Goal: Task Accomplishment & Management: Manage account settings

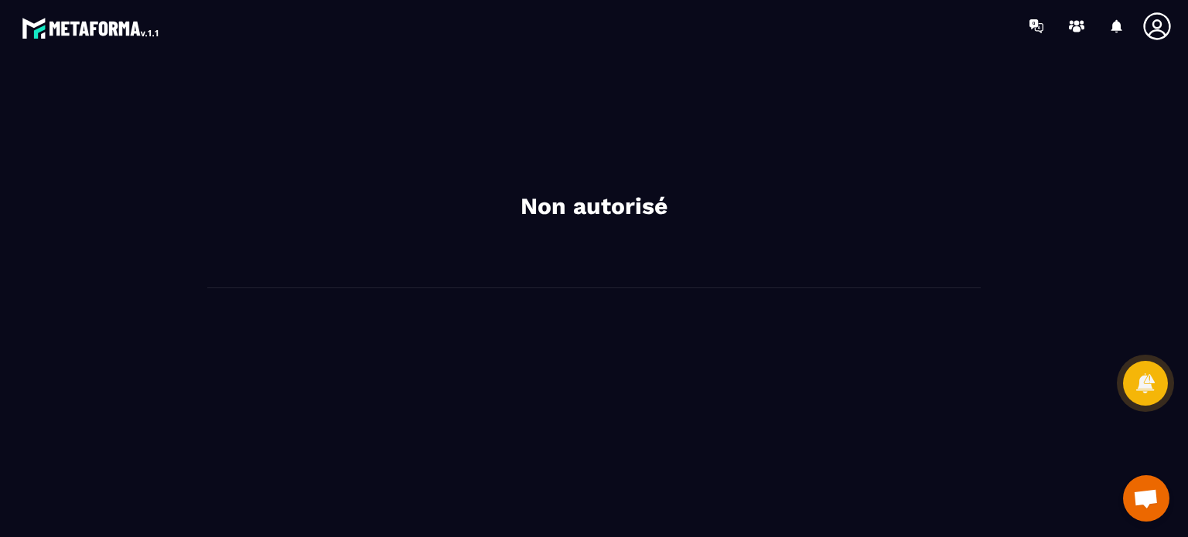
click at [1160, 20] on icon at bounding box center [1156, 25] width 27 height 27
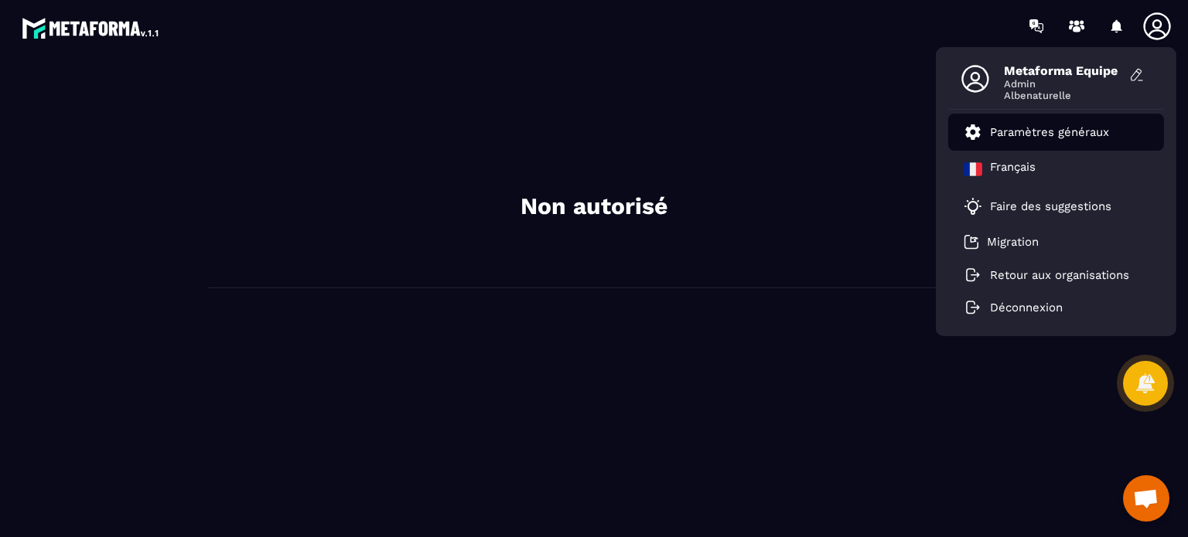
click at [1042, 138] on p "Paramètres généraux" at bounding box center [1049, 132] width 119 height 14
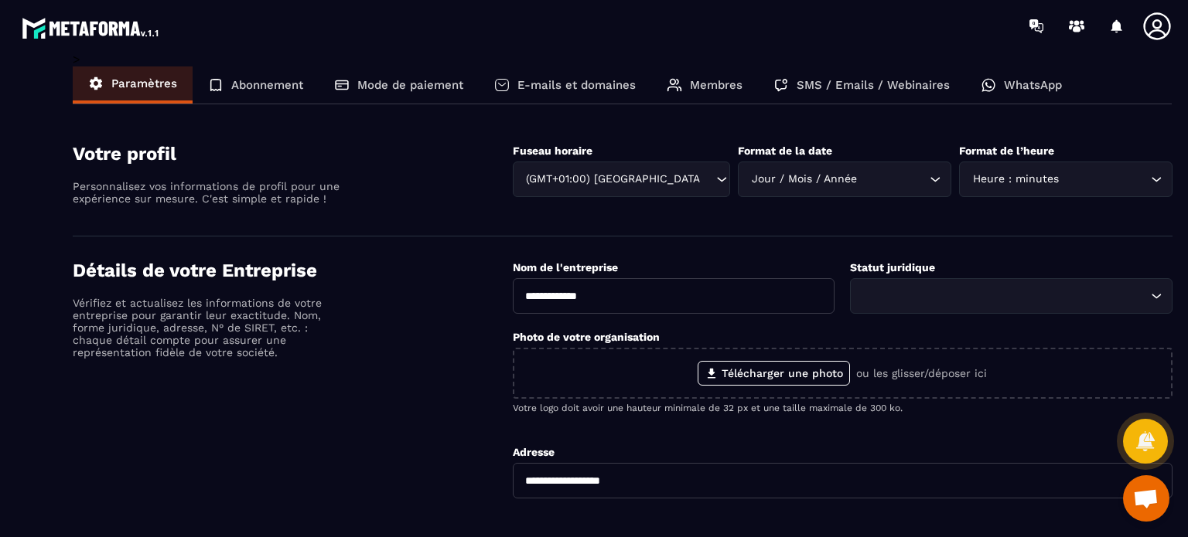
click at [721, 94] on div "Membres" at bounding box center [704, 85] width 107 height 37
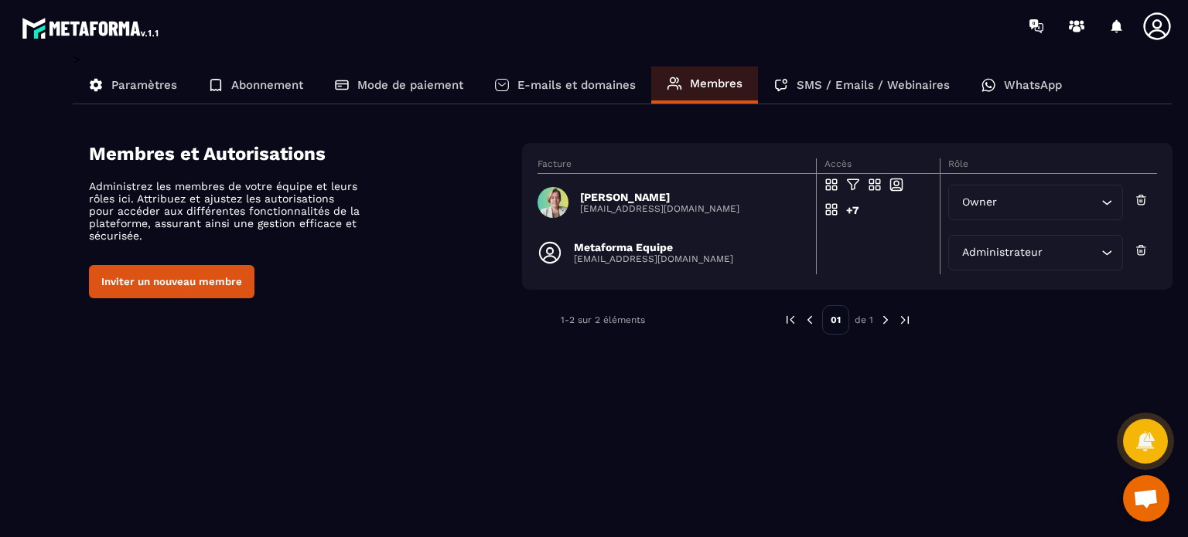
click at [625, 252] on p "Metaforma Equipe" at bounding box center [653, 247] width 159 height 12
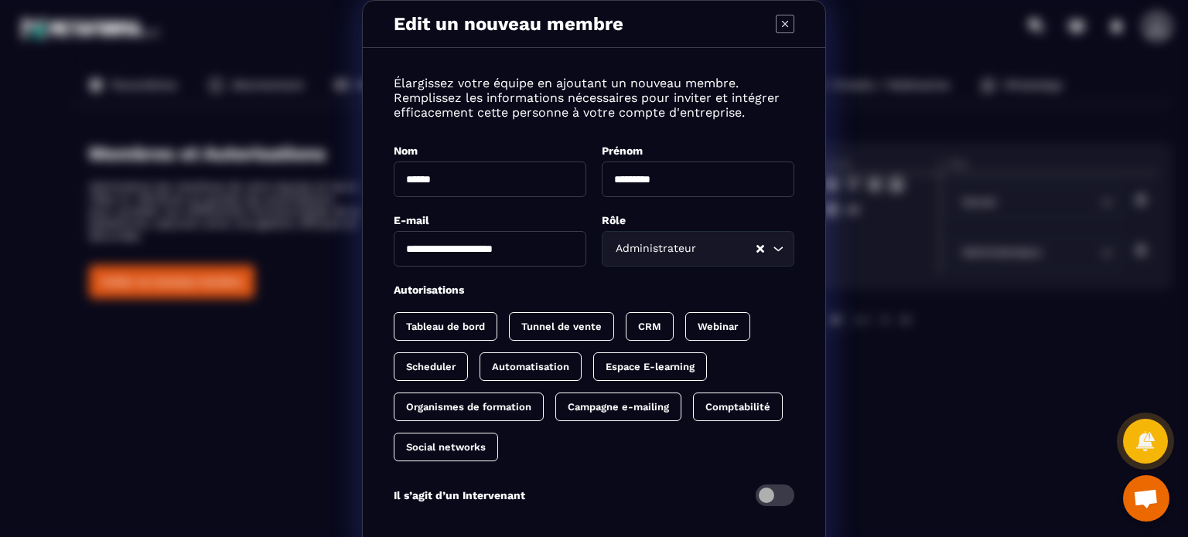
click at [420, 331] on p "Tableau de bord" at bounding box center [445, 327] width 79 height 12
click at [417, 366] on p "Scheduler" at bounding box center [430, 367] width 49 height 12
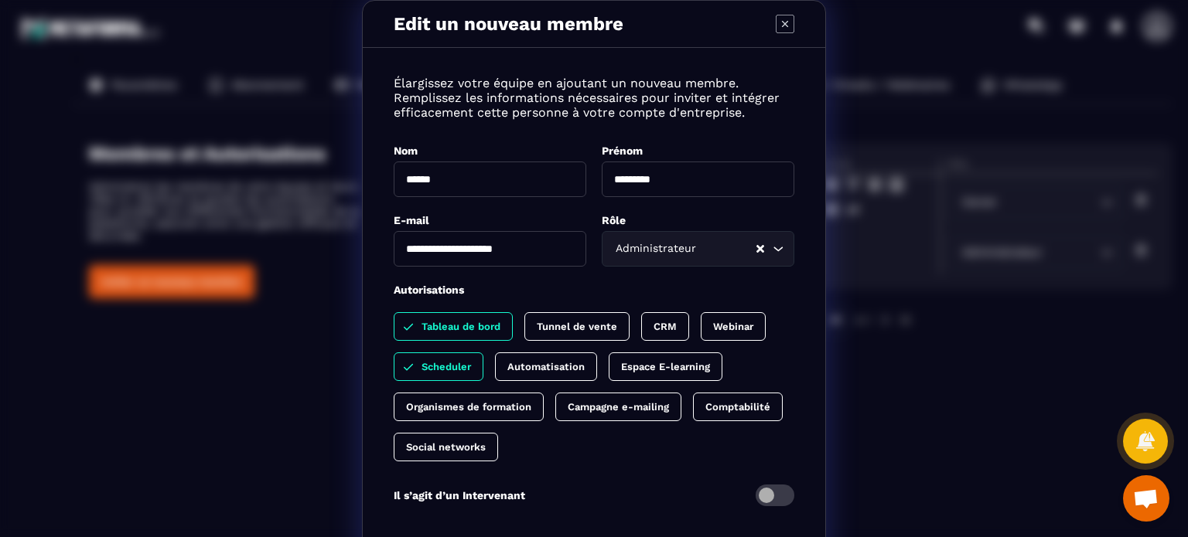
click at [426, 404] on p "Organismes de formation" at bounding box center [468, 407] width 125 height 12
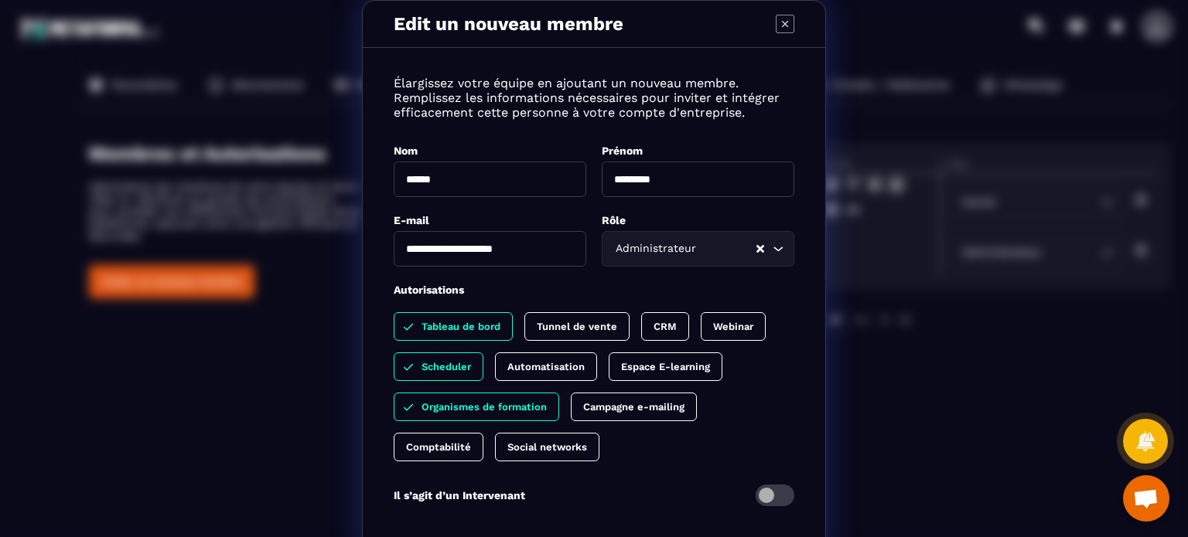
click at [437, 452] on p "Comptabilité" at bounding box center [438, 448] width 65 height 12
click at [560, 454] on div "Social networks" at bounding box center [562, 447] width 104 height 29
click at [625, 401] on p "Campagne e-mailing" at bounding box center [633, 407] width 101 height 12
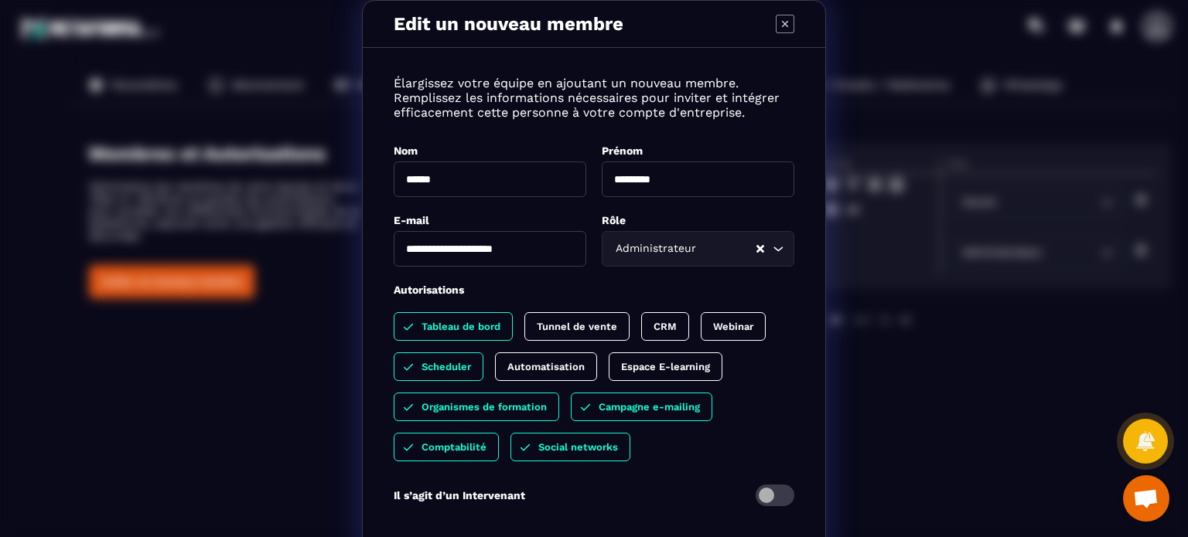
click at [650, 366] on p "Espace E-learning" at bounding box center [665, 367] width 89 height 12
click at [609, 374] on div "Automatisation" at bounding box center [673, 367] width 129 height 29
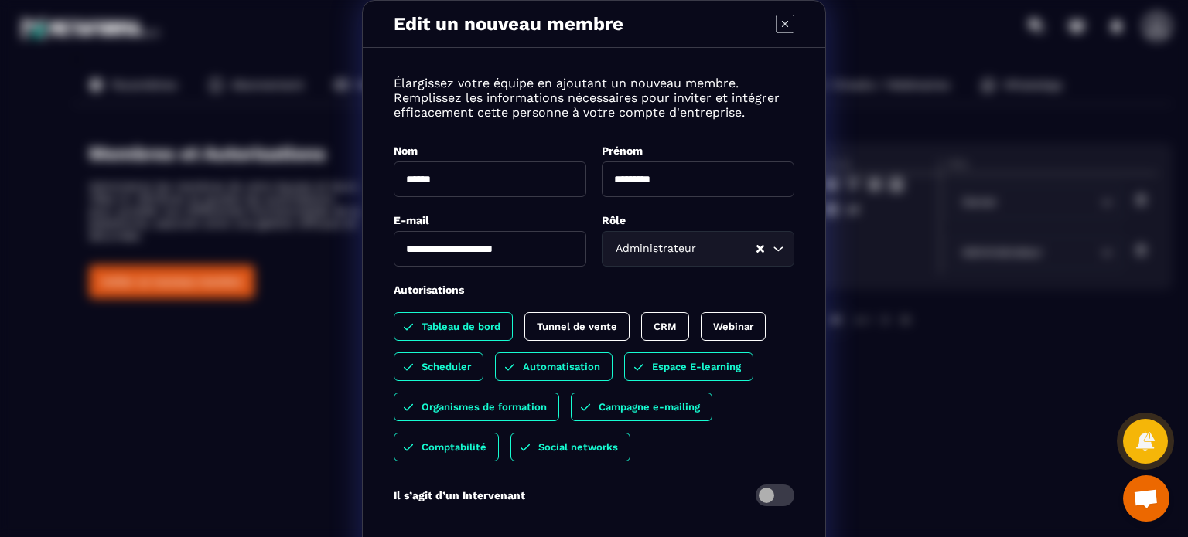
click at [570, 311] on div "Autorisations Tableau de bord Tunnel de vente CRM Webinar Scheduler Automatisat…" at bounding box center [594, 371] width 401 height 179
click at [641, 322] on div "Tunnel de vente" at bounding box center [665, 326] width 48 height 29
click at [673, 329] on p "CRM" at bounding box center [680, 327] width 23 height 12
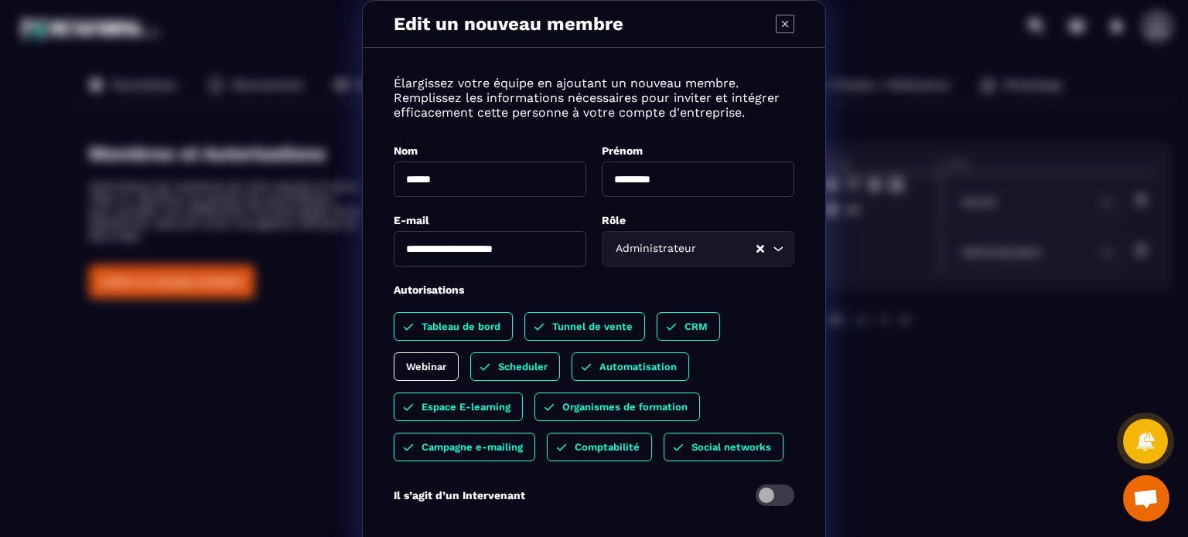
click at [446, 361] on p "Webinar" at bounding box center [426, 367] width 40 height 12
click at [753, 380] on div "Tableau de bord Tunnel de vente CRM Webinar Scheduler Automatisation Espace E-l…" at bounding box center [594, 386] width 401 height 149
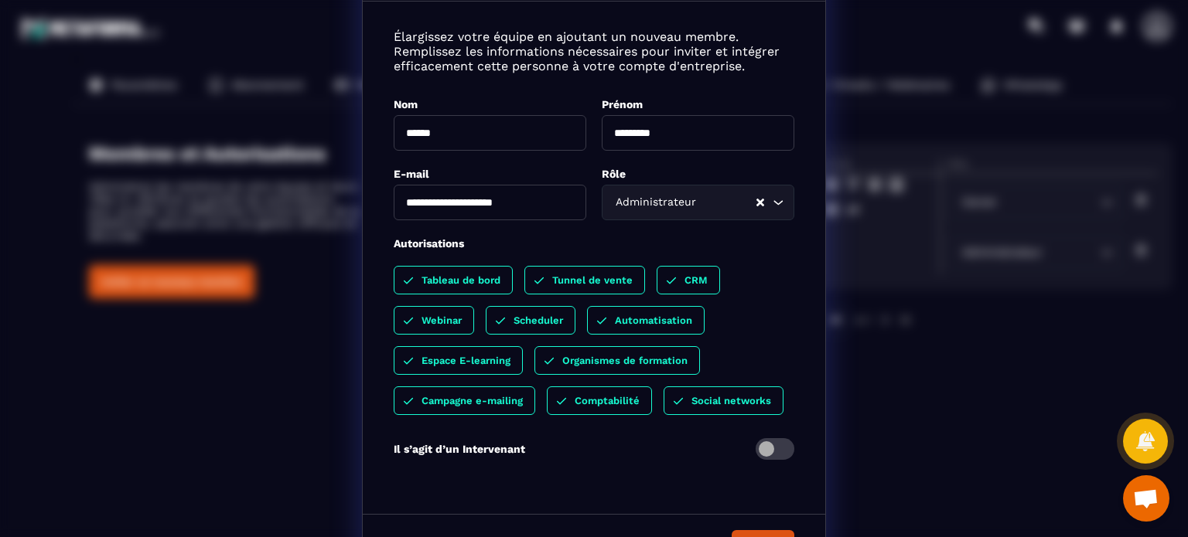
scroll to position [88, 0]
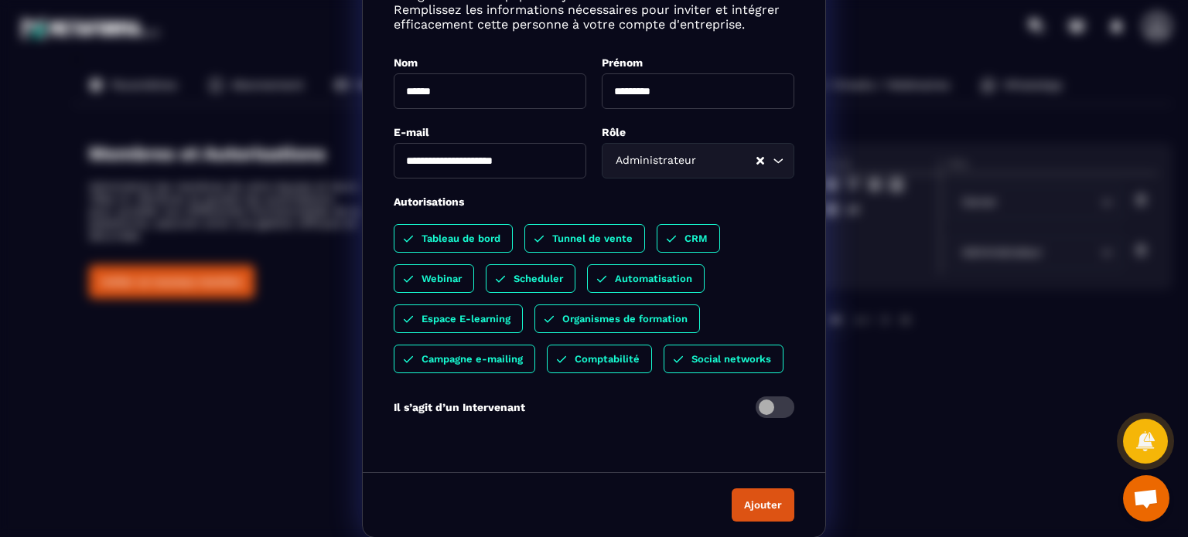
click at [757, 505] on button "Ajouter" at bounding box center [763, 505] width 63 height 33
